Goal: Check status: Check status

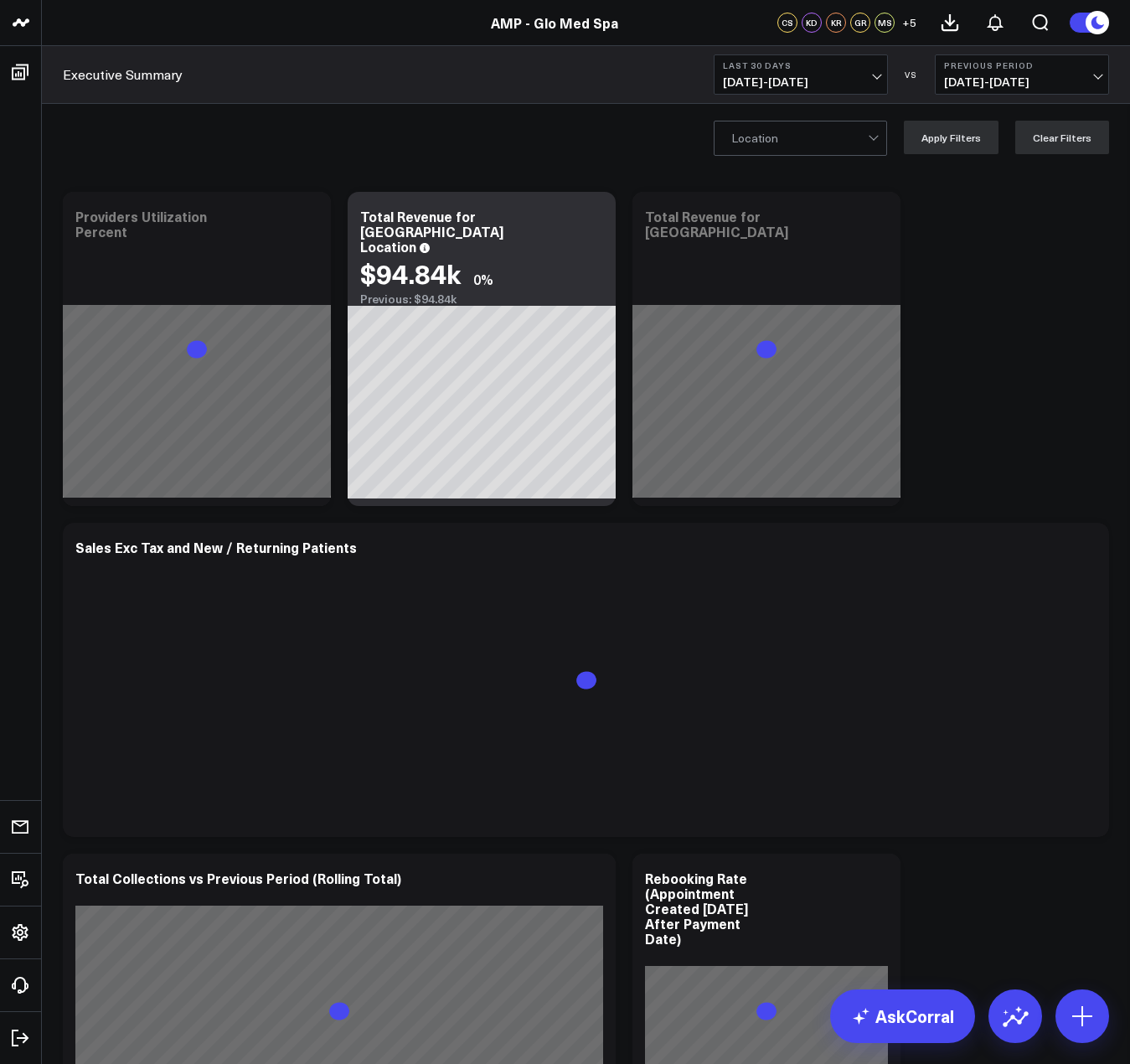
click at [865, 74] on button "Last 30 Days [DATE] - [DATE]" at bounding box center [801, 75] width 175 height 41
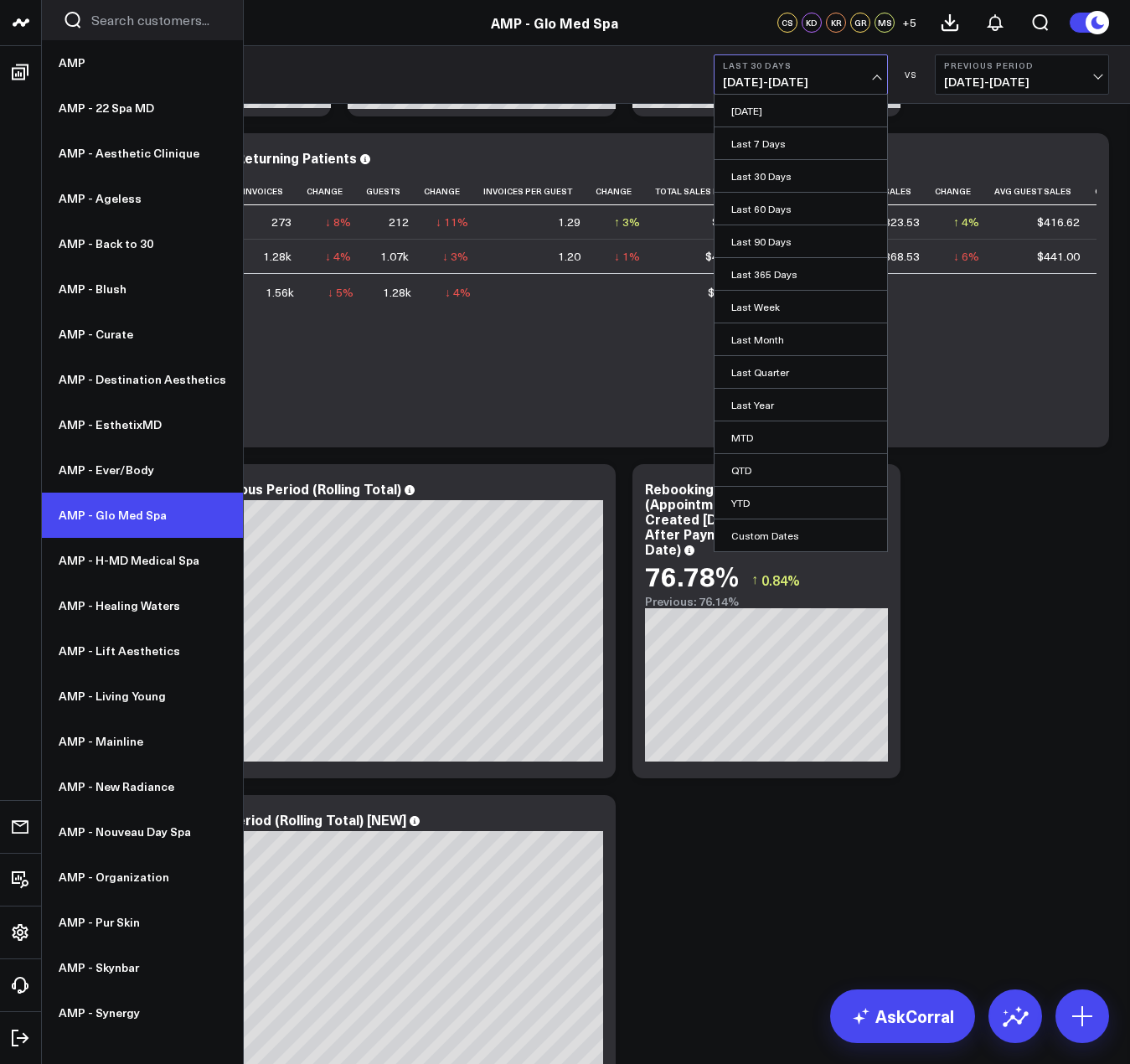
scroll to position [419, 0]
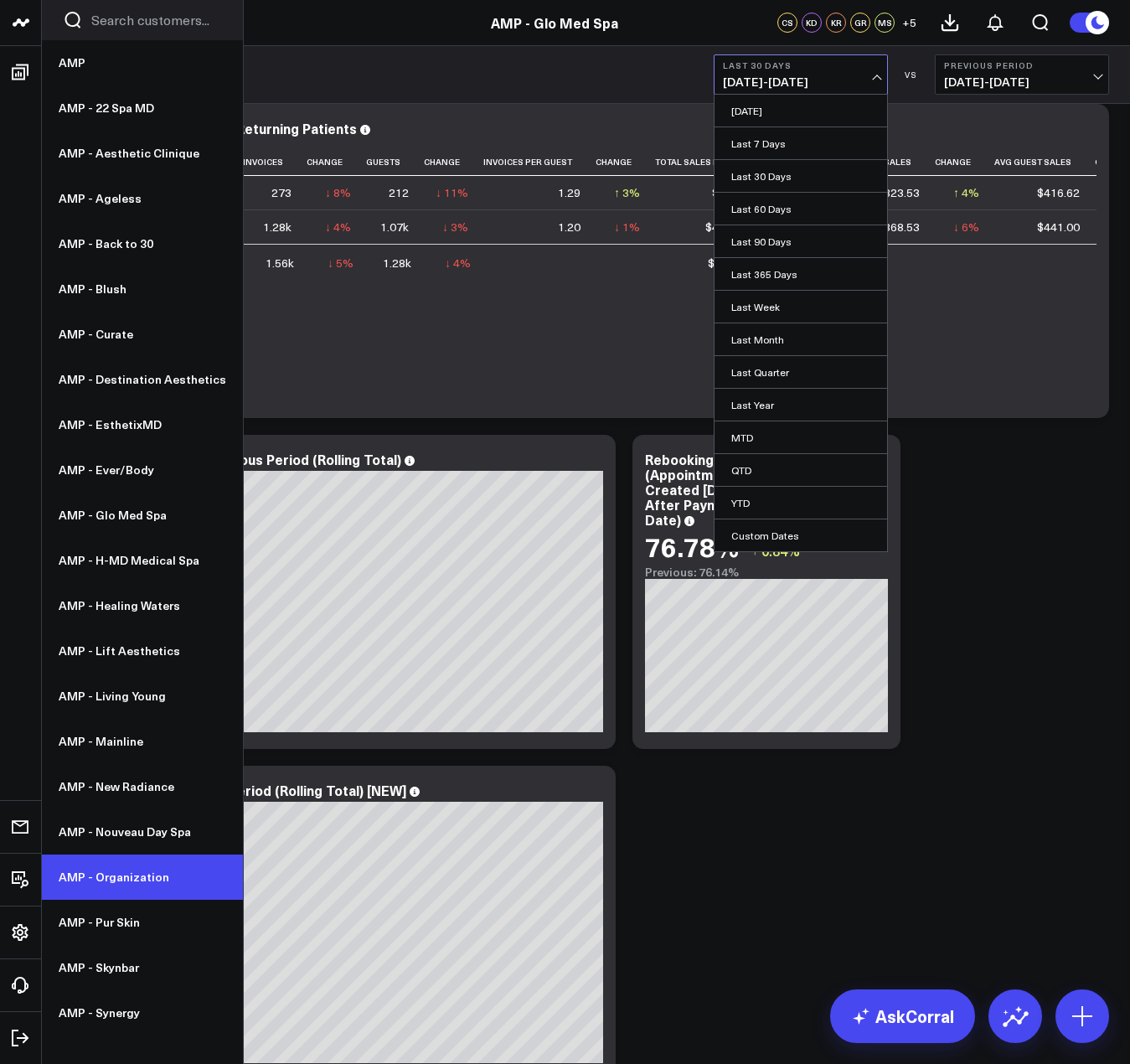
click at [130, 871] on link "AMP - Organization" at bounding box center [143, 876] width 201 height 45
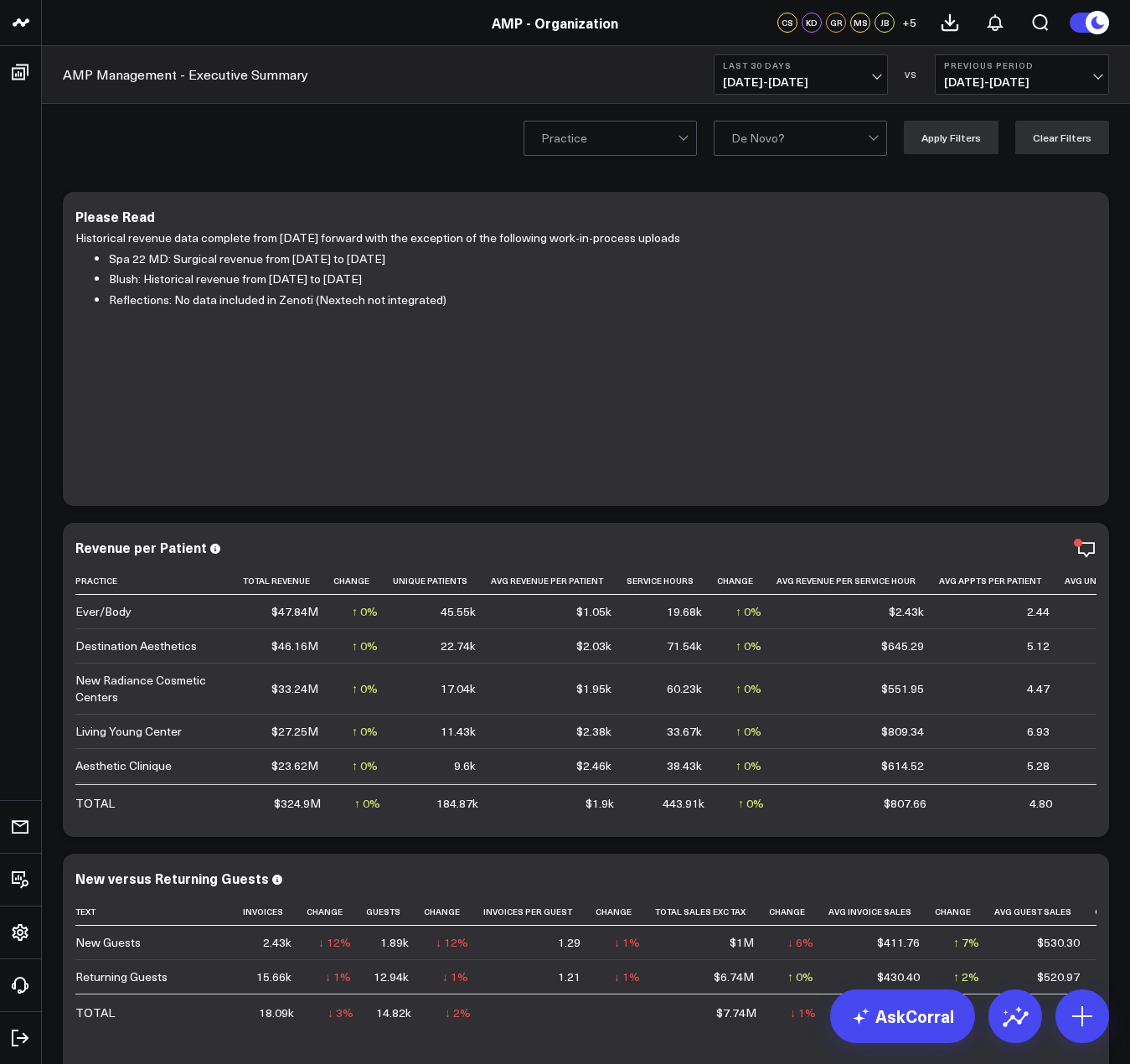
click at [762, 76] on span "08/10/25 - 09/08/25" at bounding box center [800, 82] width 156 height 13
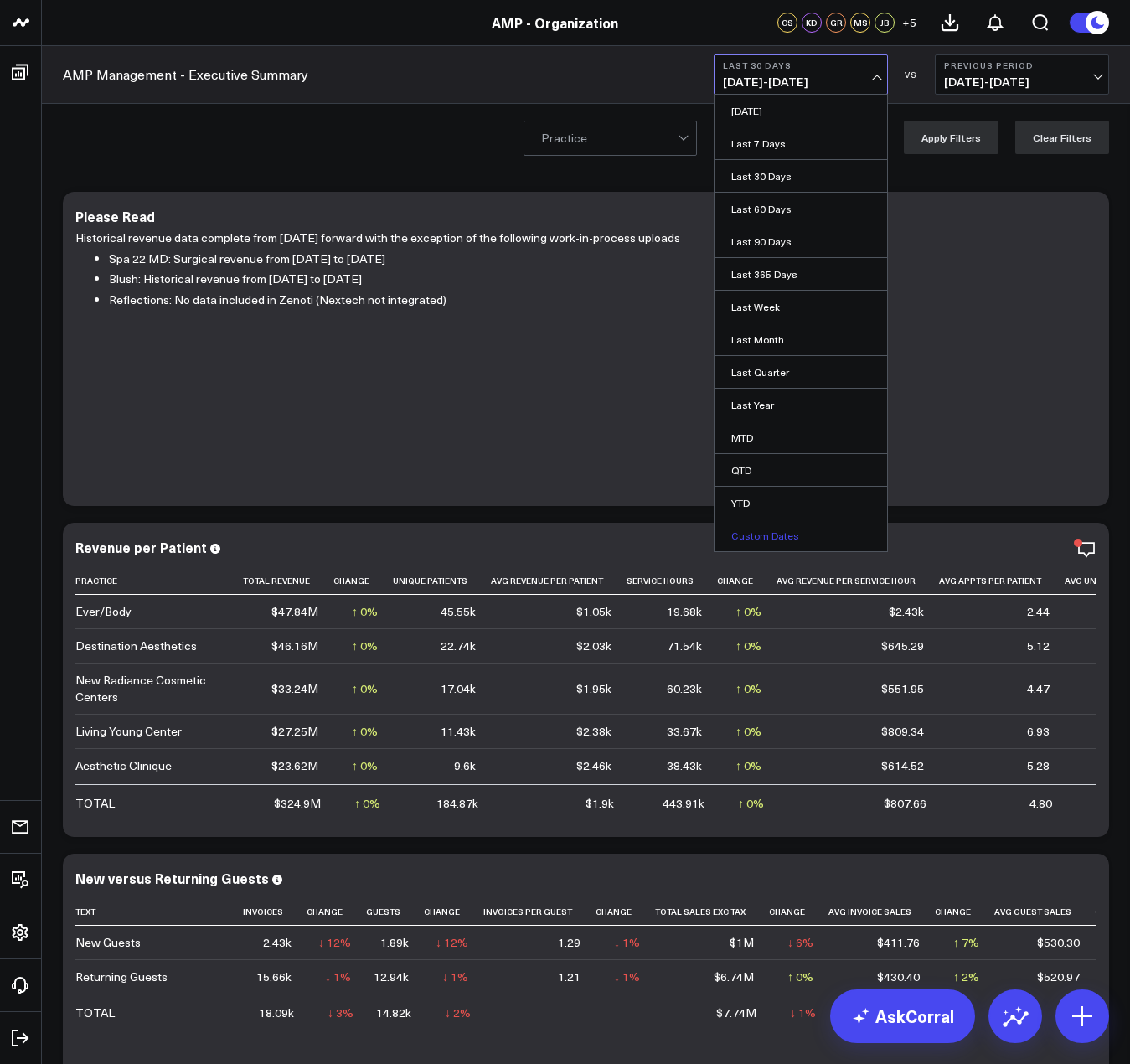
click at [777, 532] on link "Custom Dates" at bounding box center [801, 535] width 173 height 32
select select "8"
select select "2025"
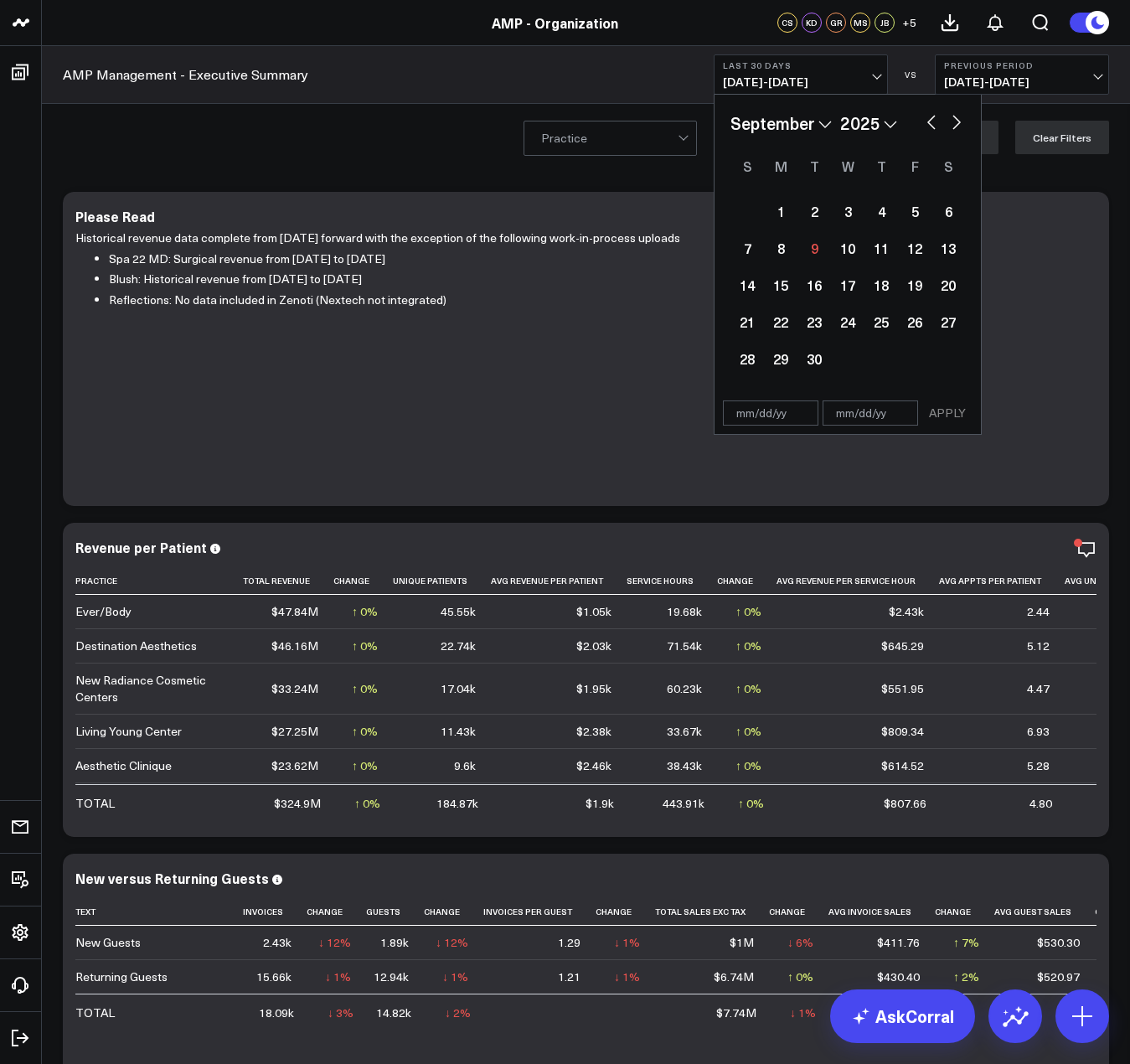
click at [926, 125] on button "button" at bounding box center [931, 120] width 17 height 20
select select "7"
select select "2025"
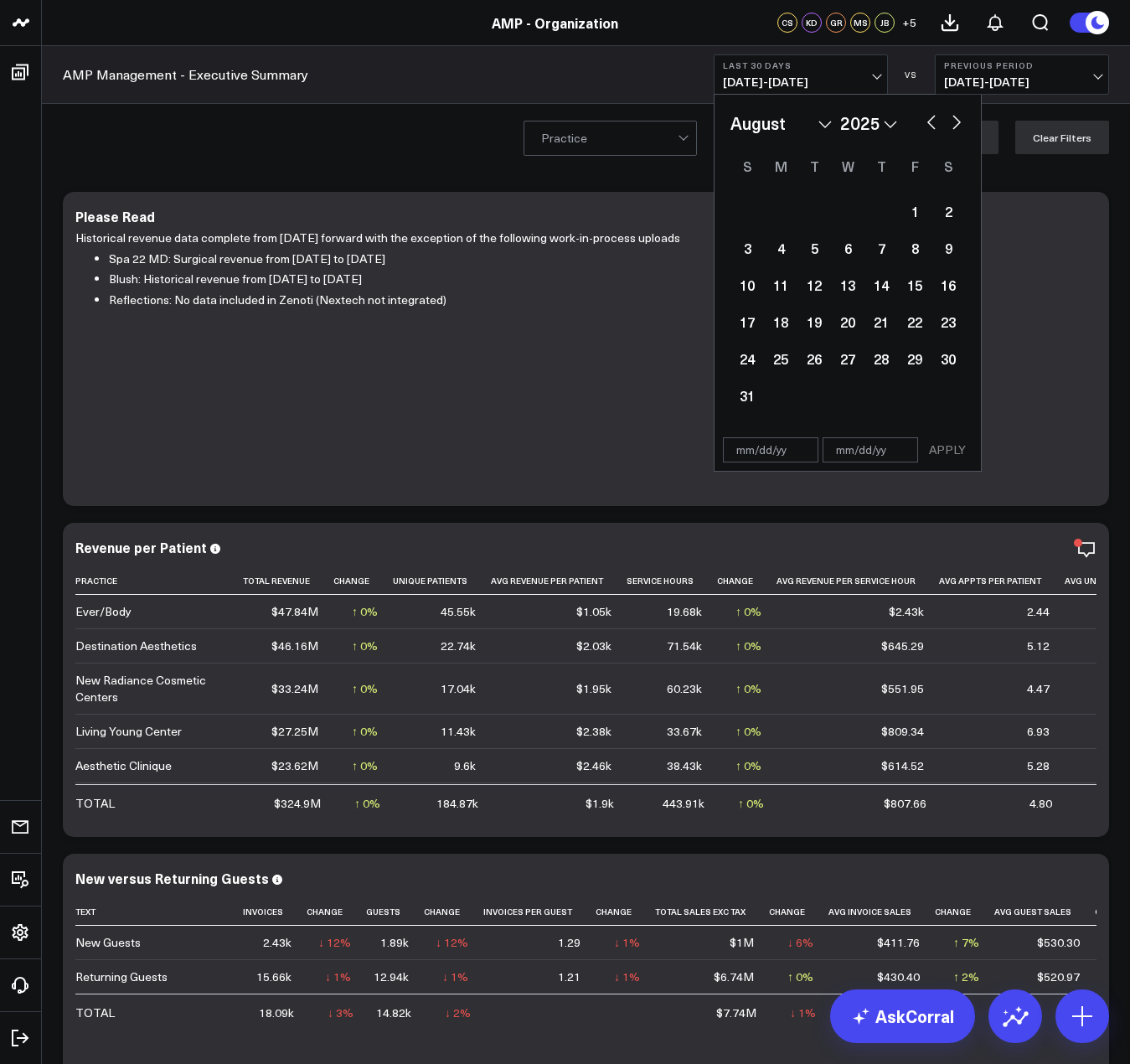
click at [926, 125] on button "button" at bounding box center [931, 120] width 17 height 20
select select "6"
select select "2025"
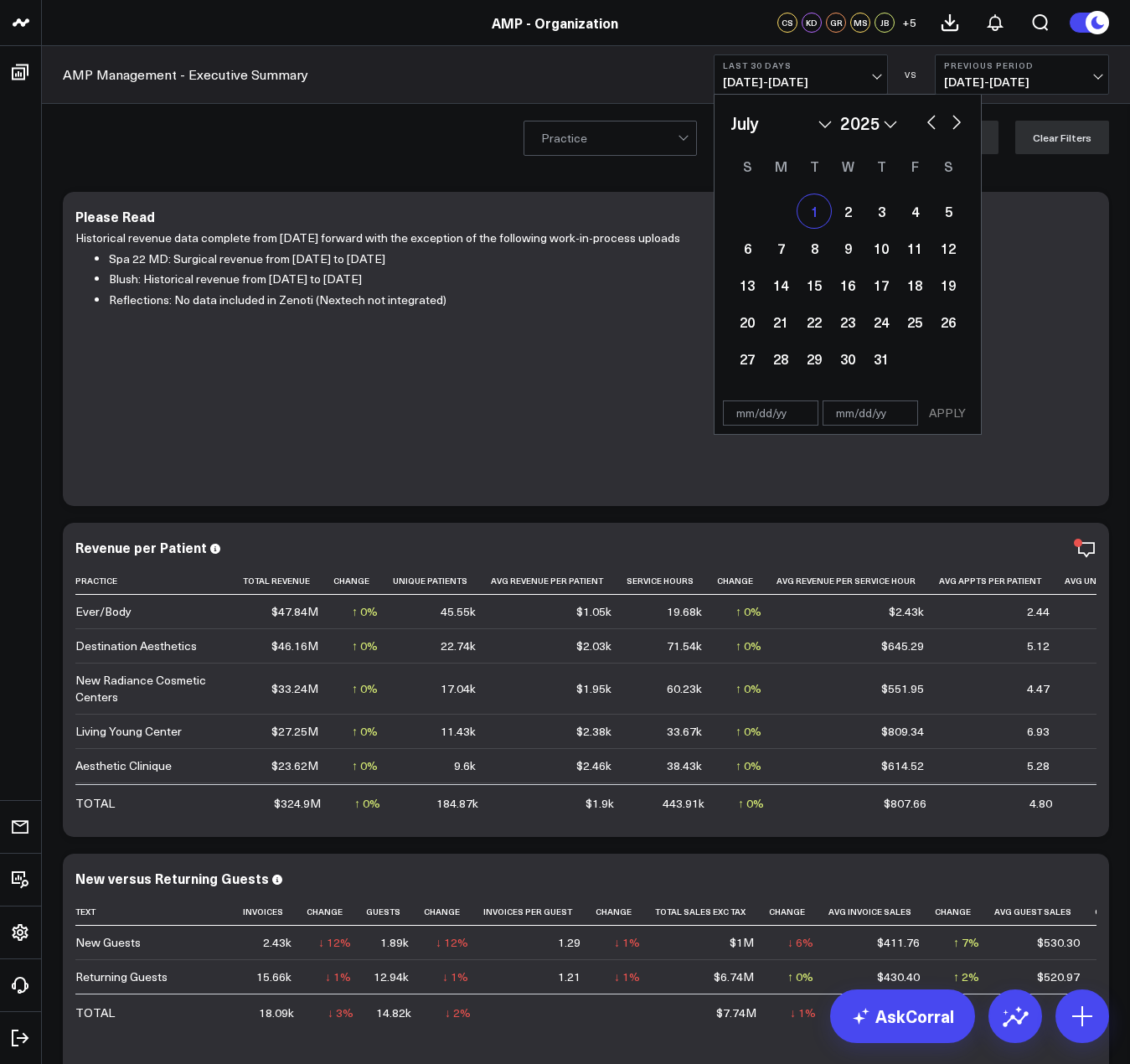
click at [818, 212] on div "1" at bounding box center [814, 212] width 33 height 33
select select "6"
select select "2025"
type input "07/01/25"
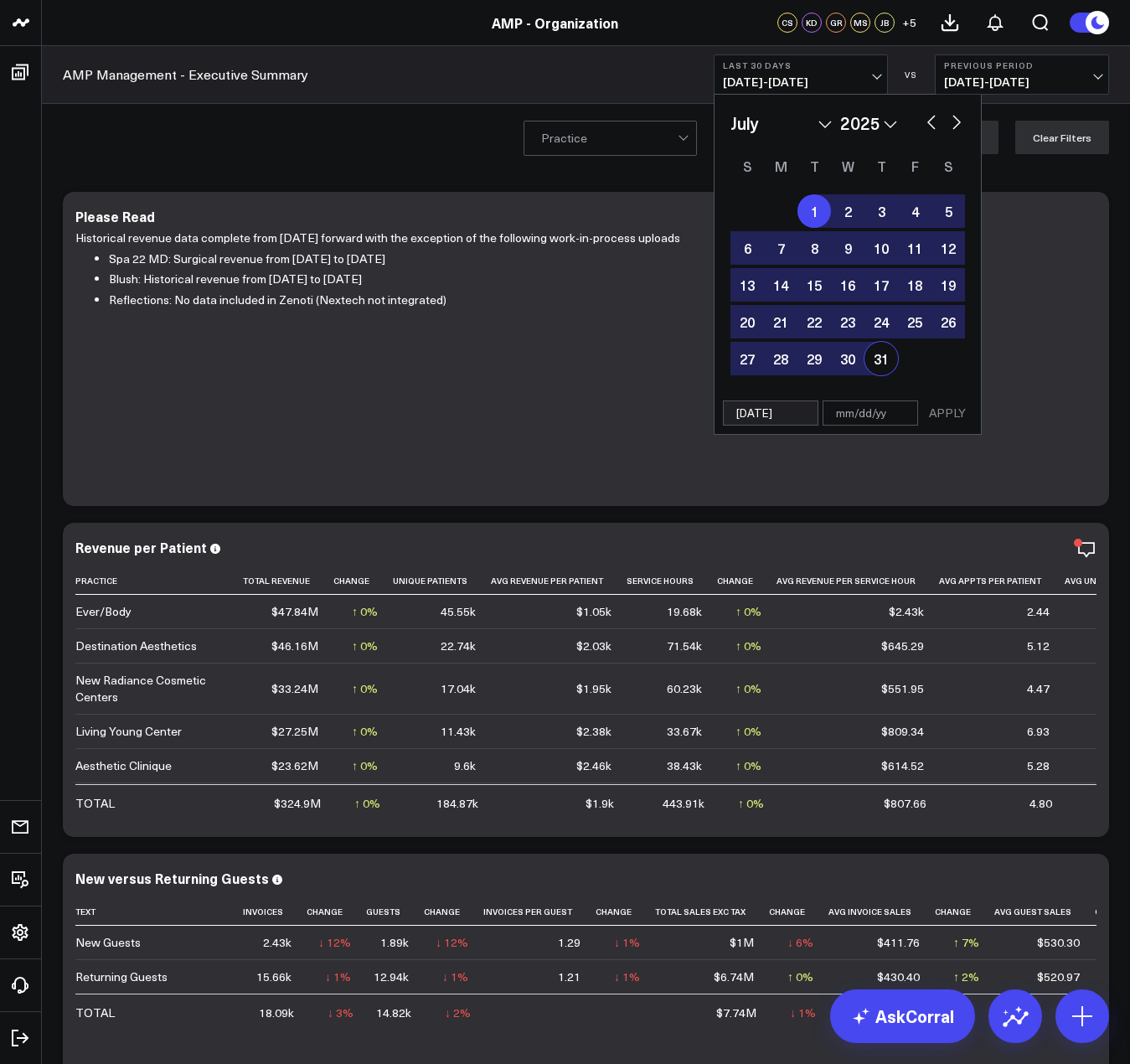
click at [885, 368] on div "31" at bounding box center [881, 359] width 33 height 33
type input "07/31/25"
select select "6"
select select "2025"
click at [957, 414] on button "APPLY" at bounding box center [947, 413] width 50 height 26
